Goal: Navigation & Orientation: Find specific page/section

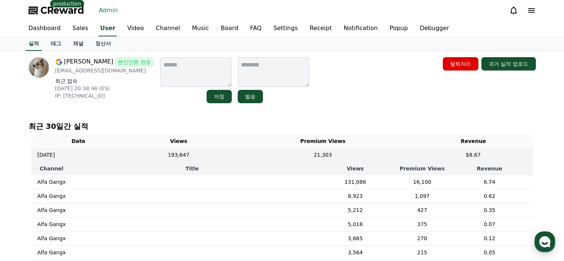
click at [77, 181] on p "‎ ‎ ‎ ‎ ‎ ‎" at bounding box center [81, 181] width 8 height 7
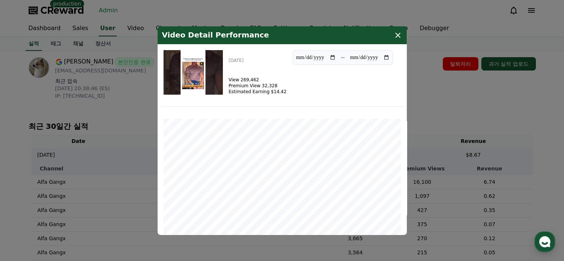
click at [400, 41] on div "Video Detail Performance" at bounding box center [282, 35] width 249 height 18
click at [400, 37] on icon "modal" at bounding box center [397, 34] width 5 height 5
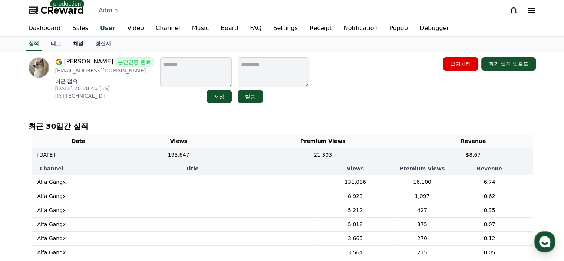
click at [74, 46] on link "채널" at bounding box center [78, 44] width 22 height 14
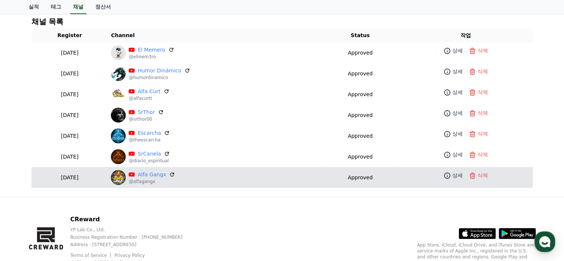
scroll to position [148, 0]
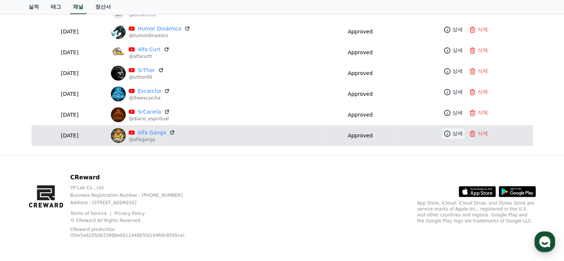
click at [444, 132] on icon at bounding box center [446, 133] width 7 height 7
click at [146, 133] on link "Alfa Gangx" at bounding box center [152, 133] width 29 height 8
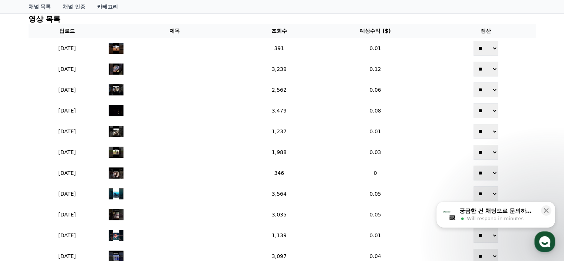
scroll to position [235, 0]
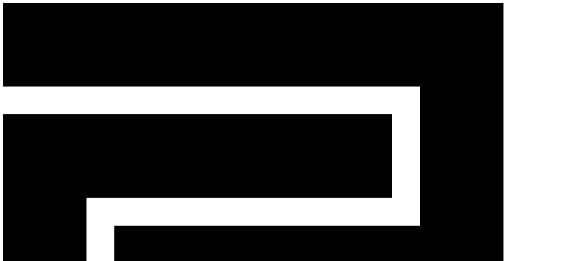
select select "*****"
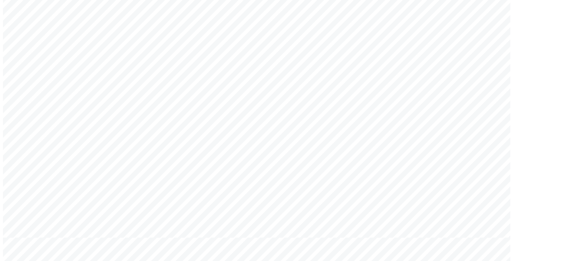
scroll to position [920, 0]
